Goal: Task Accomplishment & Management: Use online tool/utility

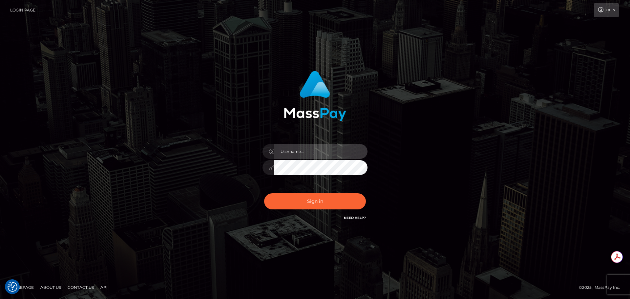
click at [303, 152] on input "text" at bounding box center [320, 151] width 93 height 15
type input "Michelle.T"
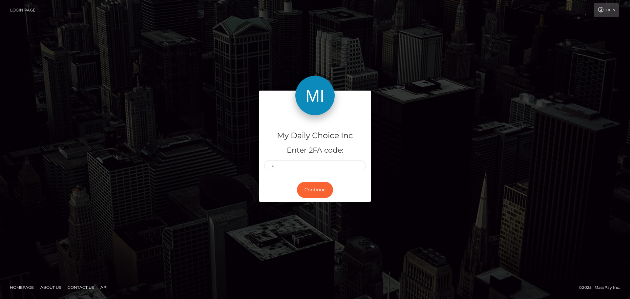
type input "0"
type input "9"
type input "6"
type input "3"
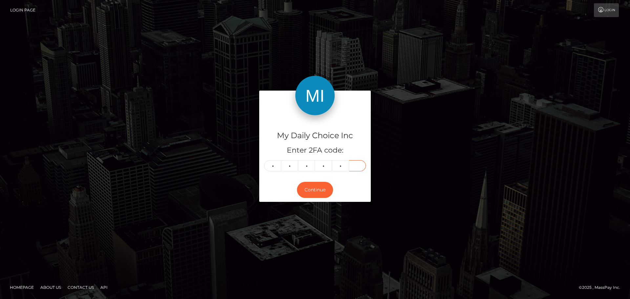
type input "5"
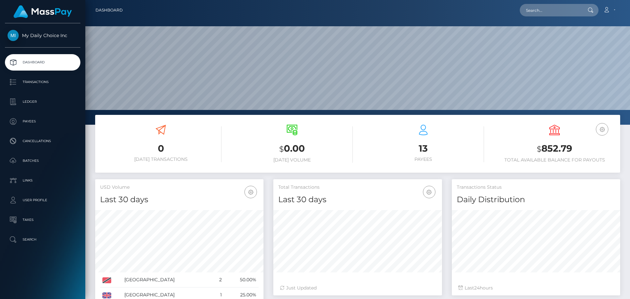
scroll to position [116, 169]
click at [34, 160] on p "Batches" at bounding box center [43, 161] width 70 height 10
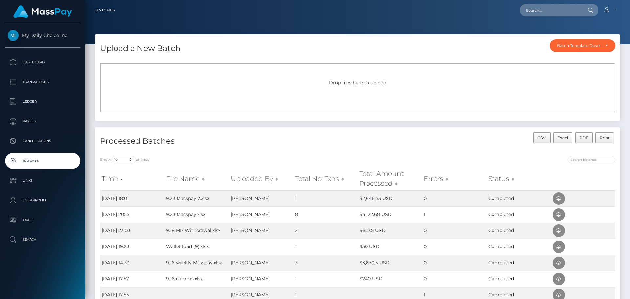
click at [369, 84] on span "Drop files here to upload" at bounding box center [357, 83] width 57 height 6
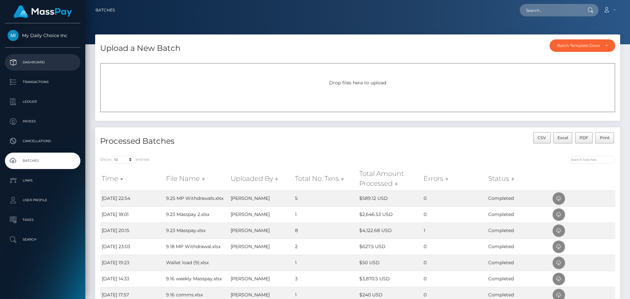
click at [39, 62] on p "Dashboard" at bounding box center [43, 62] width 70 height 10
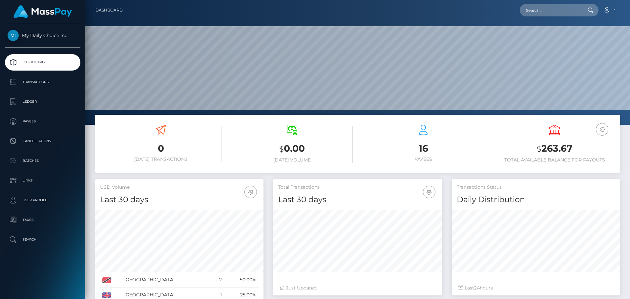
scroll to position [116, 169]
